Goal: Task Accomplishment & Management: Manage account settings

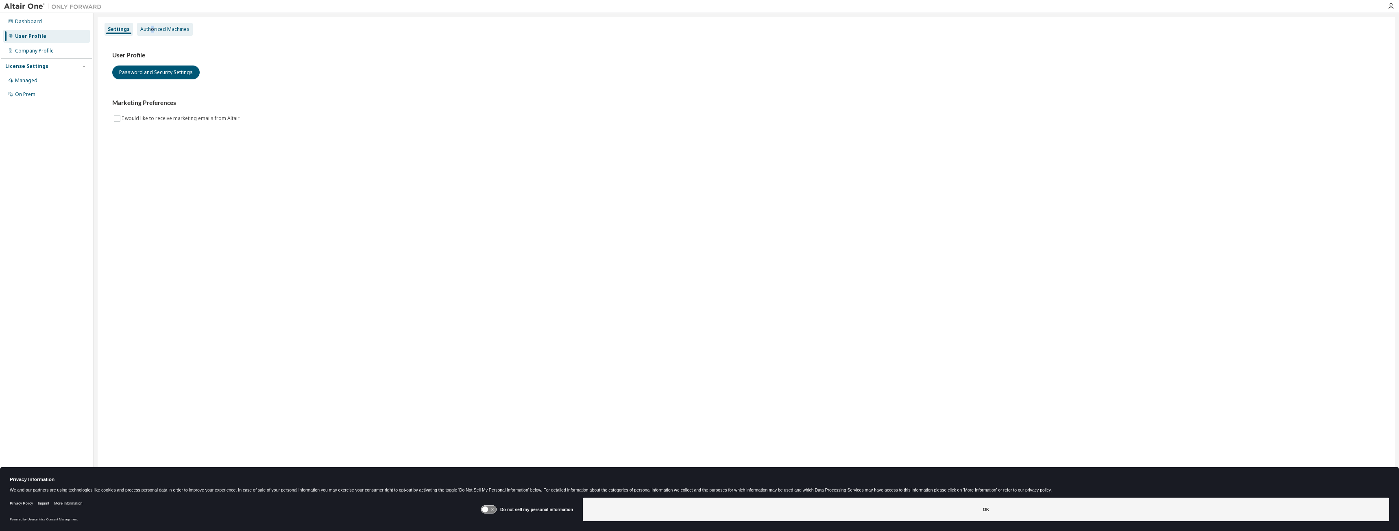
click at [151, 30] on div "Authorized Machines" at bounding box center [164, 29] width 49 height 7
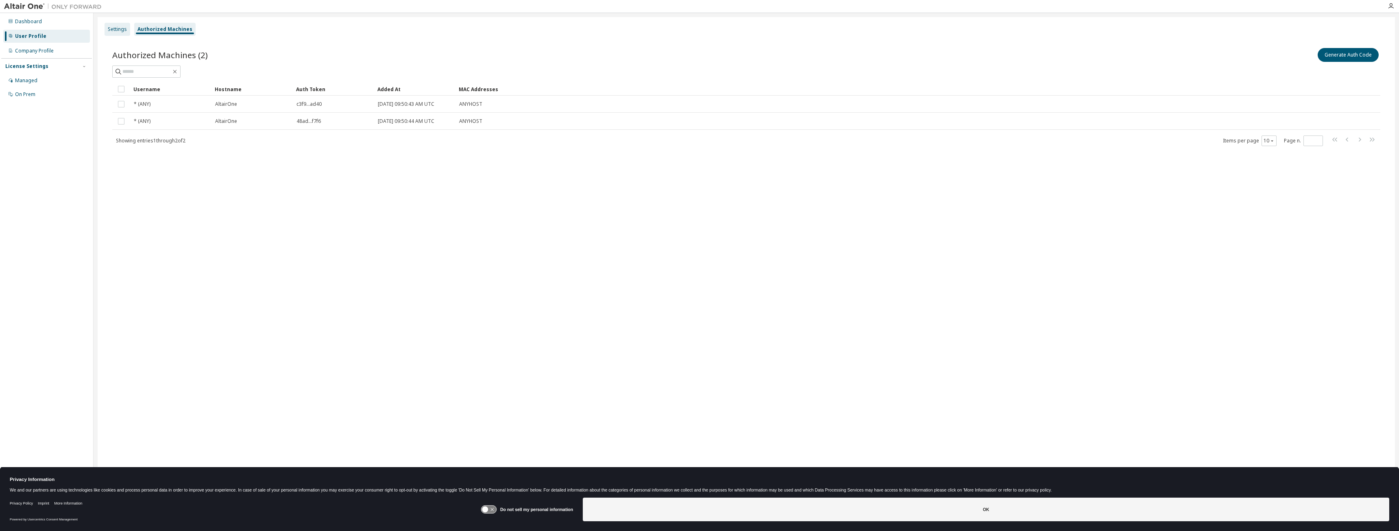
click at [111, 30] on div "Settings" at bounding box center [117, 29] width 19 height 7
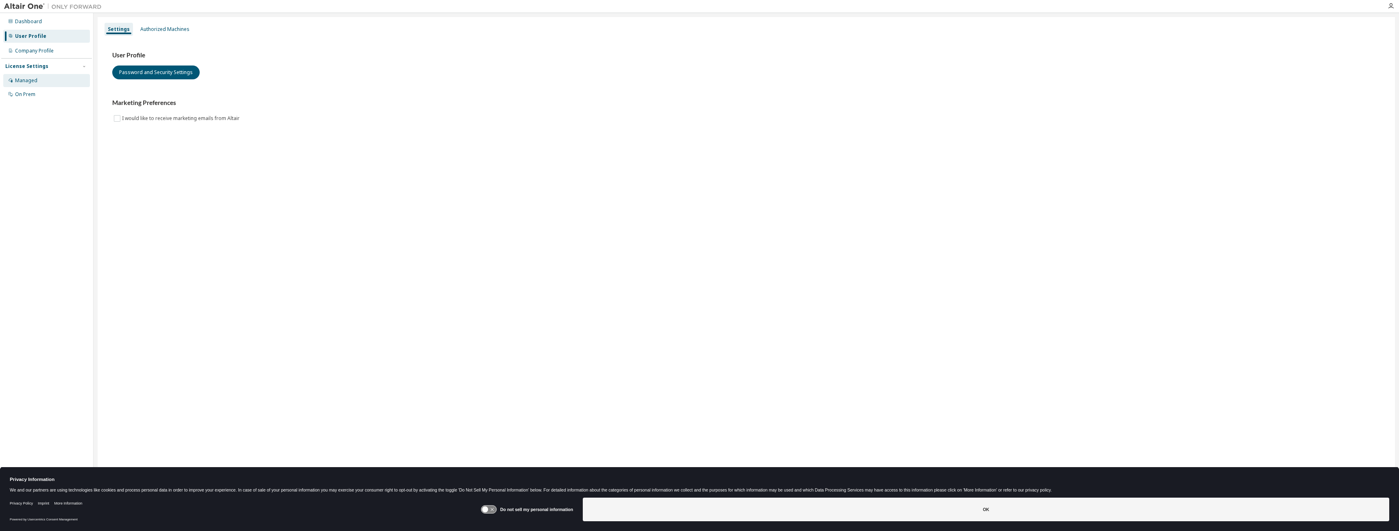
click at [27, 78] on div "Managed" at bounding box center [26, 80] width 22 height 7
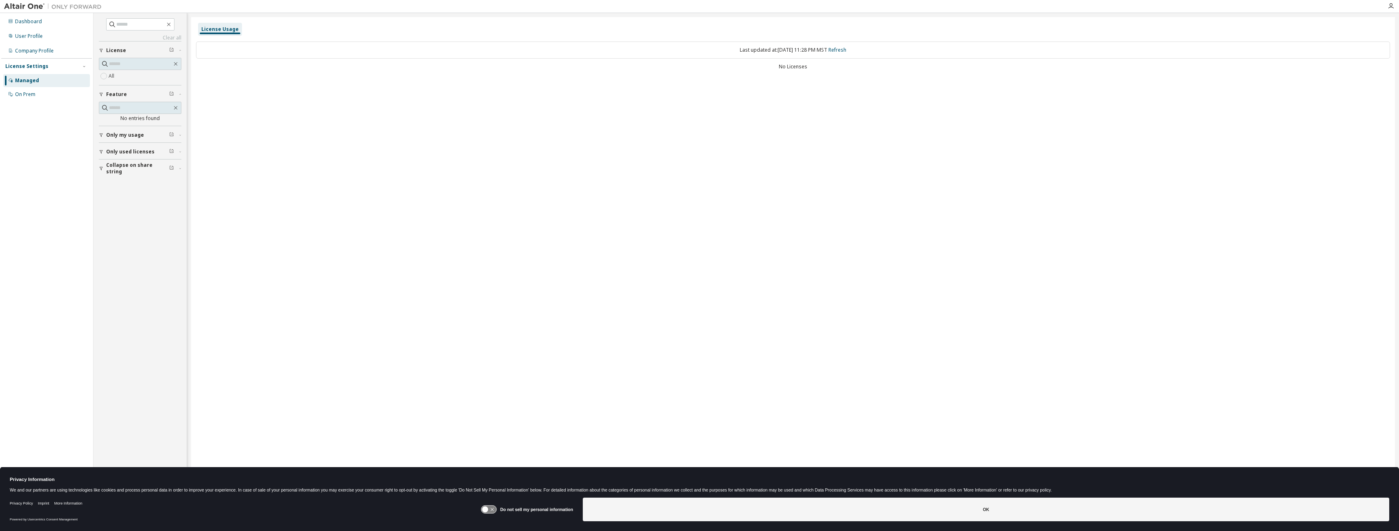
click at [218, 28] on div "License Usage" at bounding box center [219, 29] width 37 height 7
click at [102, 134] on icon "button" at bounding box center [101, 135] width 3 height 4
click at [106, 174] on span "Only used licenses" at bounding box center [130, 175] width 48 height 7
click at [170, 39] on link "Clear all" at bounding box center [140, 38] width 83 height 7
click at [218, 30] on div "License Usage" at bounding box center [219, 29] width 37 height 7
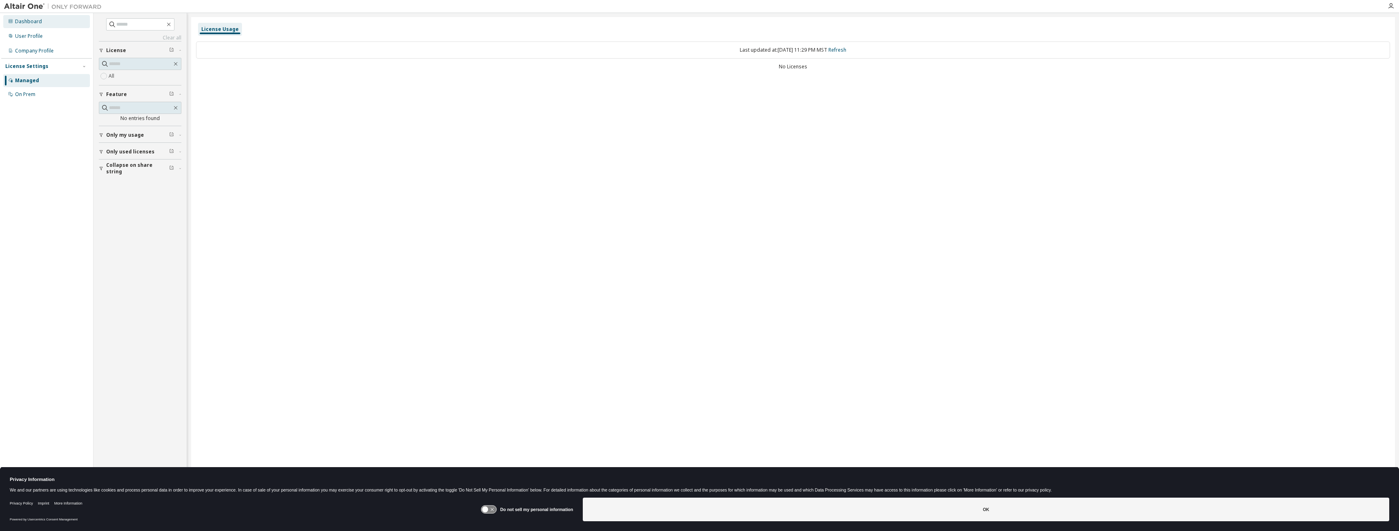
click at [35, 22] on div "Dashboard" at bounding box center [28, 21] width 27 height 7
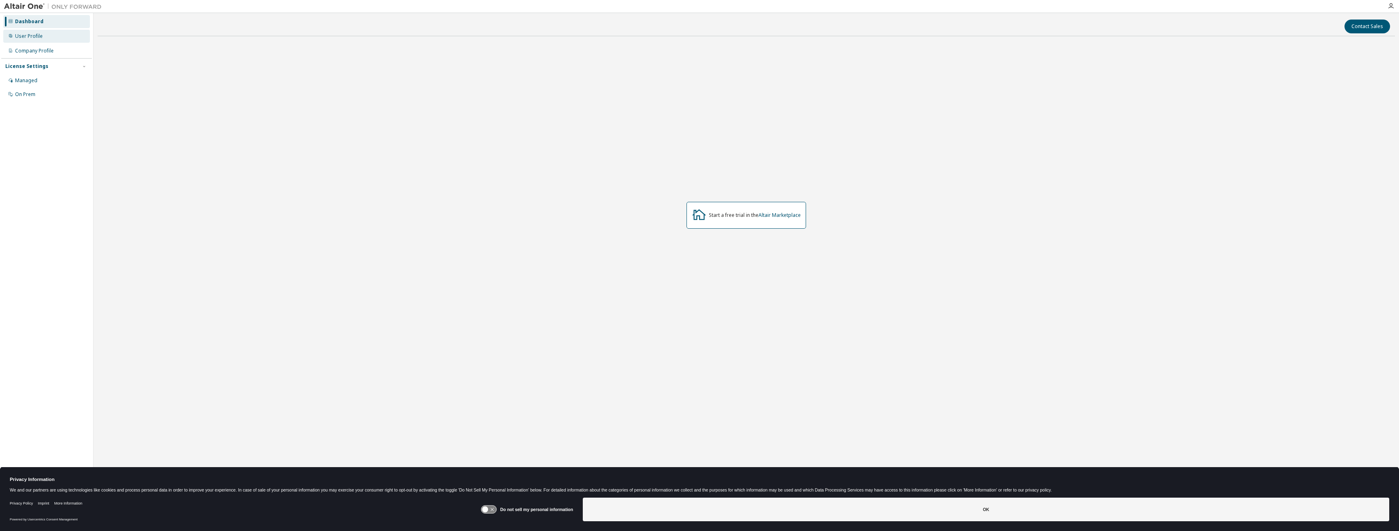
click at [29, 37] on div "User Profile" at bounding box center [29, 36] width 28 height 7
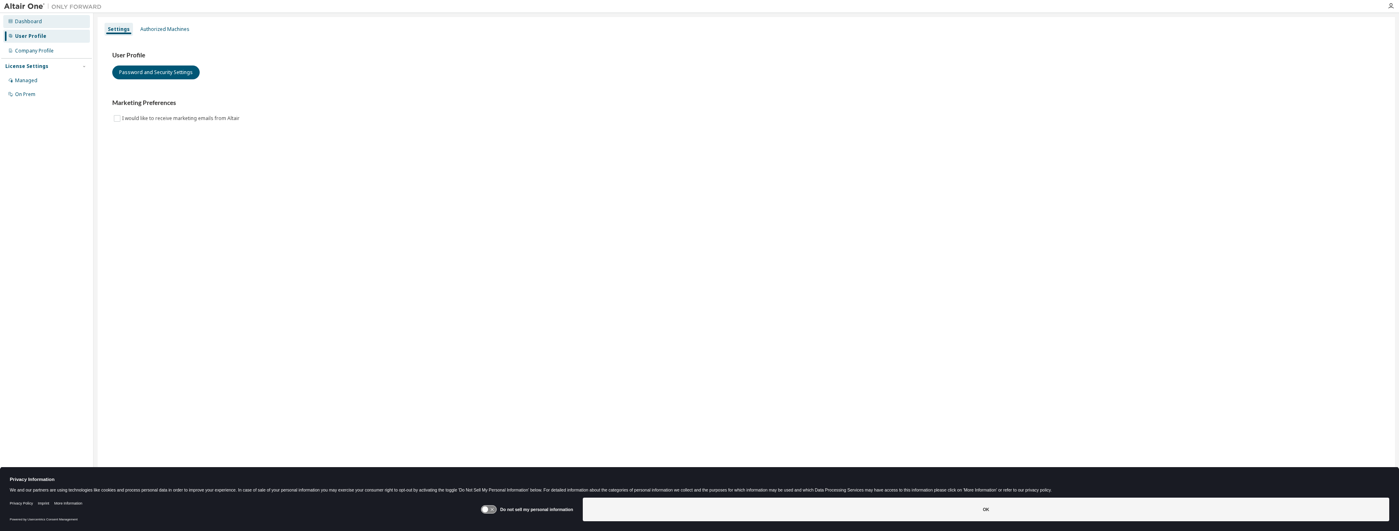
click at [30, 23] on div "Dashboard" at bounding box center [28, 21] width 27 height 7
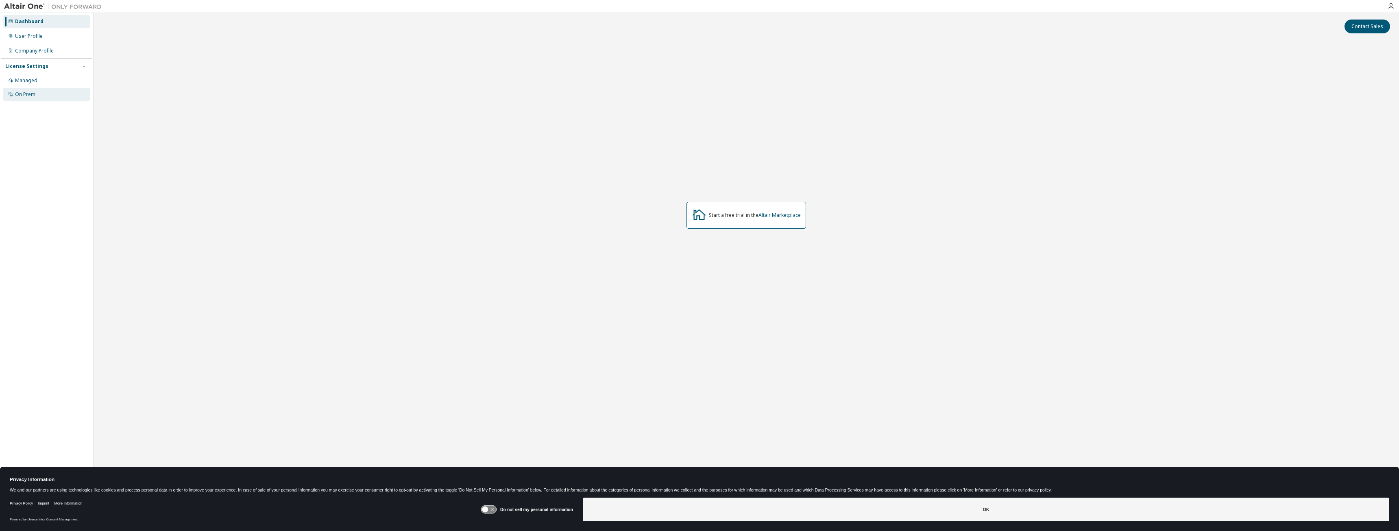
click at [26, 96] on div "On Prem" at bounding box center [25, 94] width 20 height 7
